Goal: Download file/media

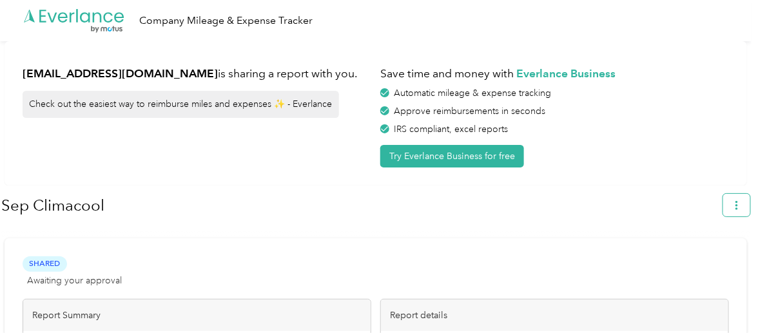
click at [736, 199] on button "button" at bounding box center [736, 205] width 27 height 23
click at [702, 259] on span "Download" at bounding box center [706, 266] width 43 height 14
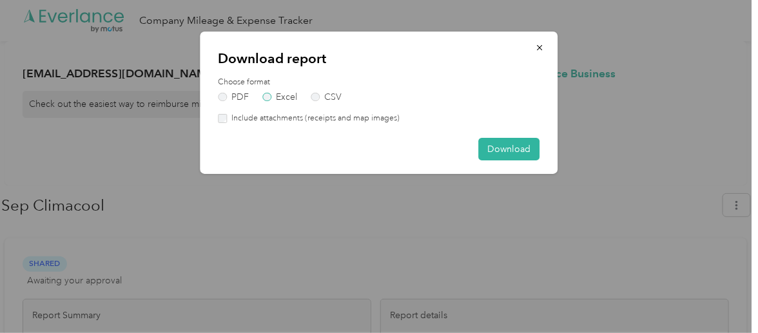
click at [263, 99] on label "Excel" at bounding box center [279, 97] width 35 height 9
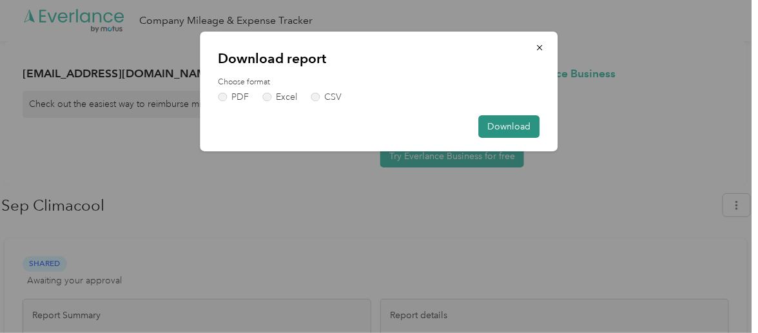
click at [513, 128] on button "Download" at bounding box center [509, 126] width 61 height 23
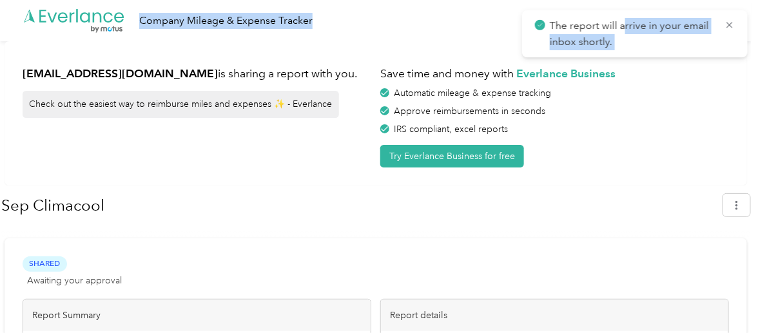
drag, startPoint x: 664, startPoint y: -30, endPoint x: 698, endPoint y: -52, distance: 40.4
click at [698, 0] on html "The report will arrive in your email inbox shortly. .cls-1 { fill: #00adee; } .…" at bounding box center [375, 166] width 751 height 333
